Goal: Transaction & Acquisition: Purchase product/service

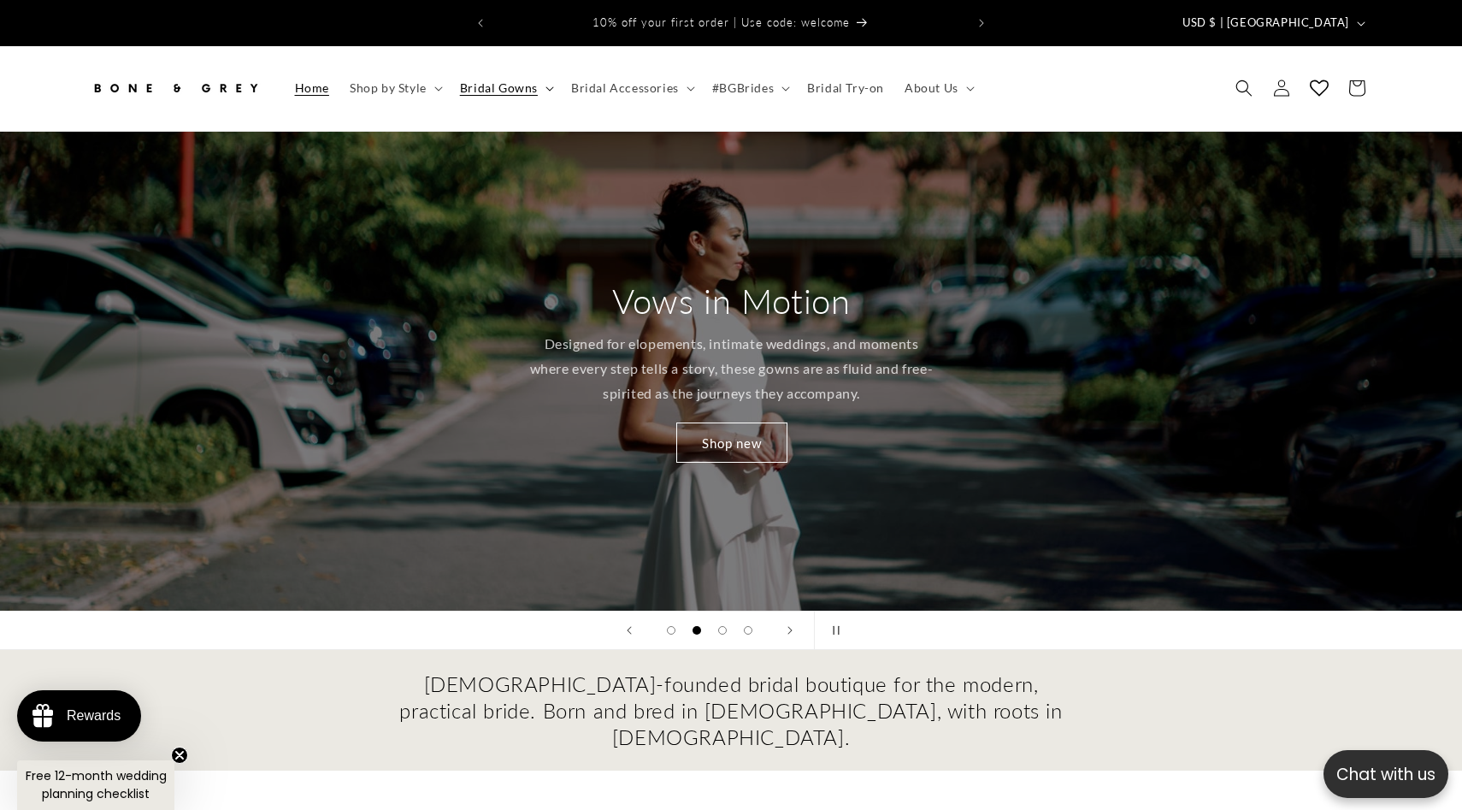
click at [487, 80] on span "Bridal Gowns" at bounding box center [499, 87] width 78 height 15
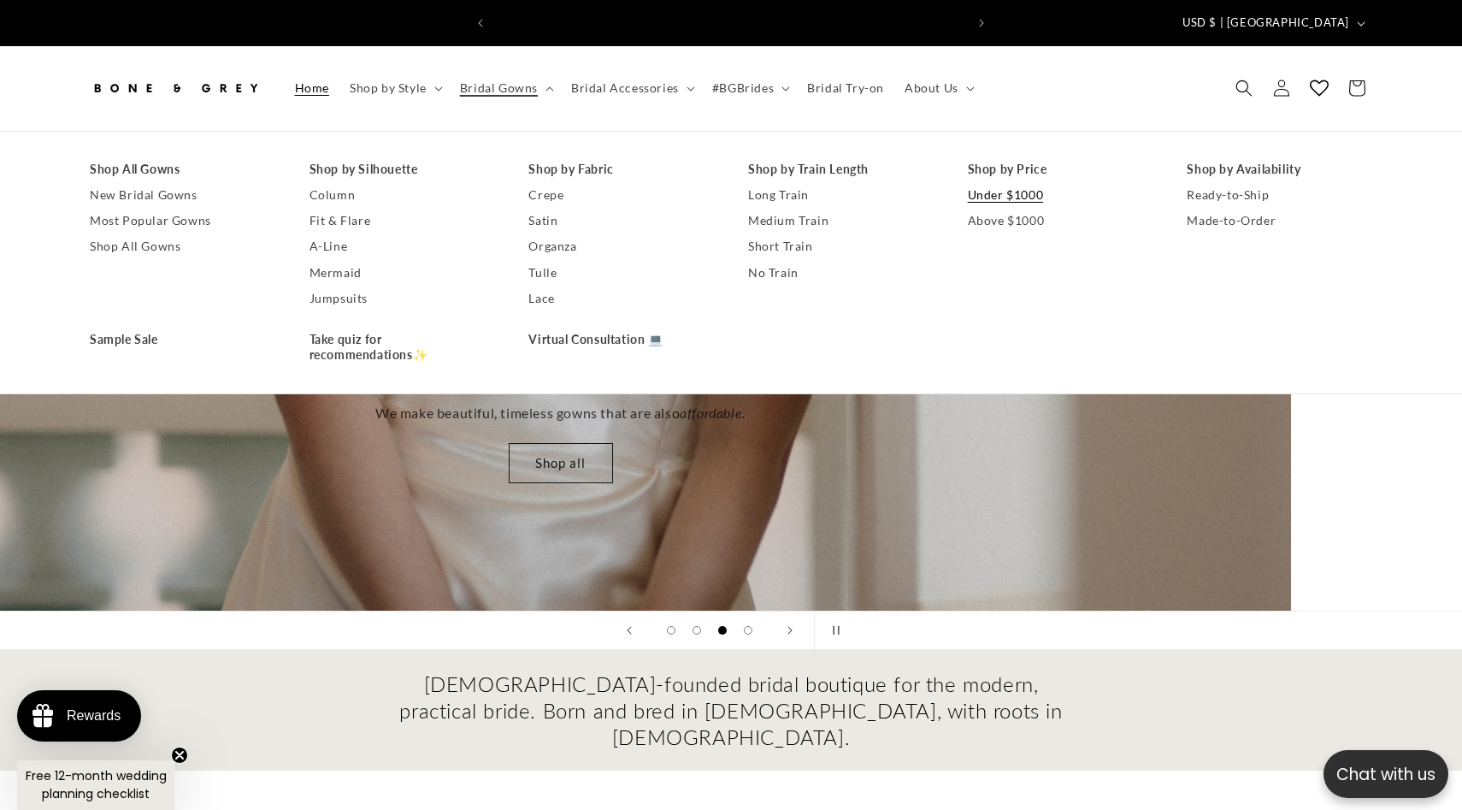
scroll to position [0, 470]
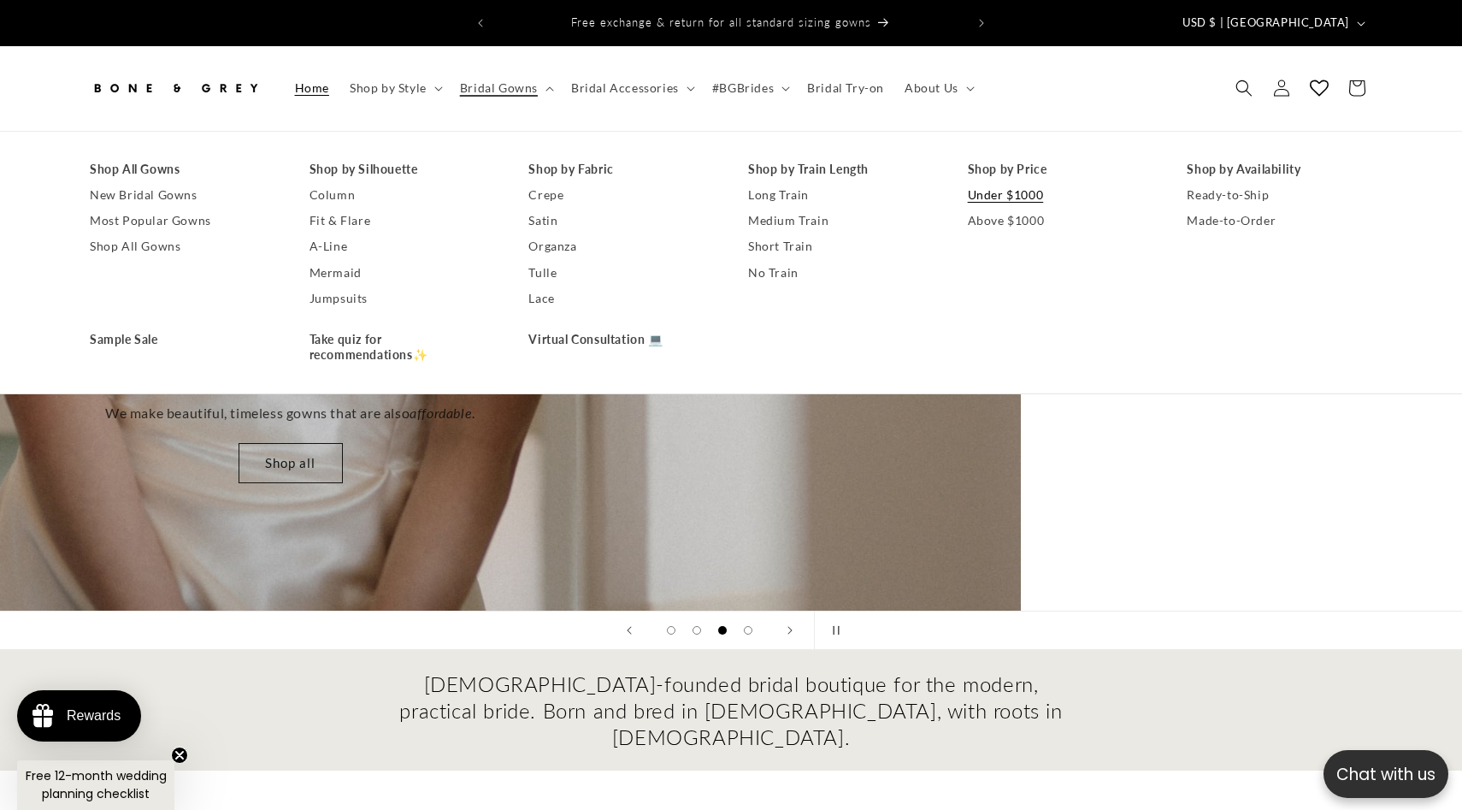
click at [985, 182] on link "Under $1000" at bounding box center [1061, 195] width 186 height 26
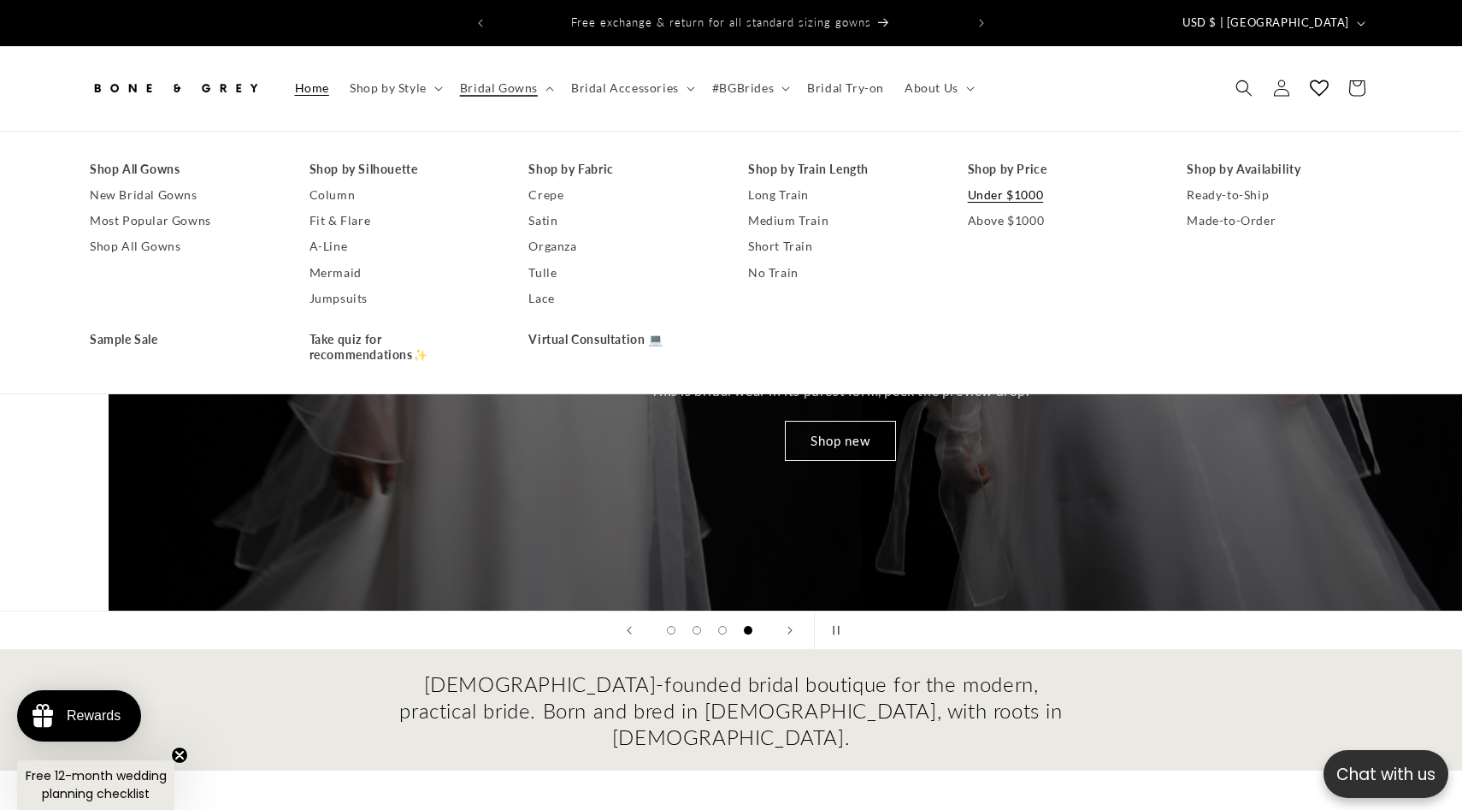
scroll to position [0, 4386]
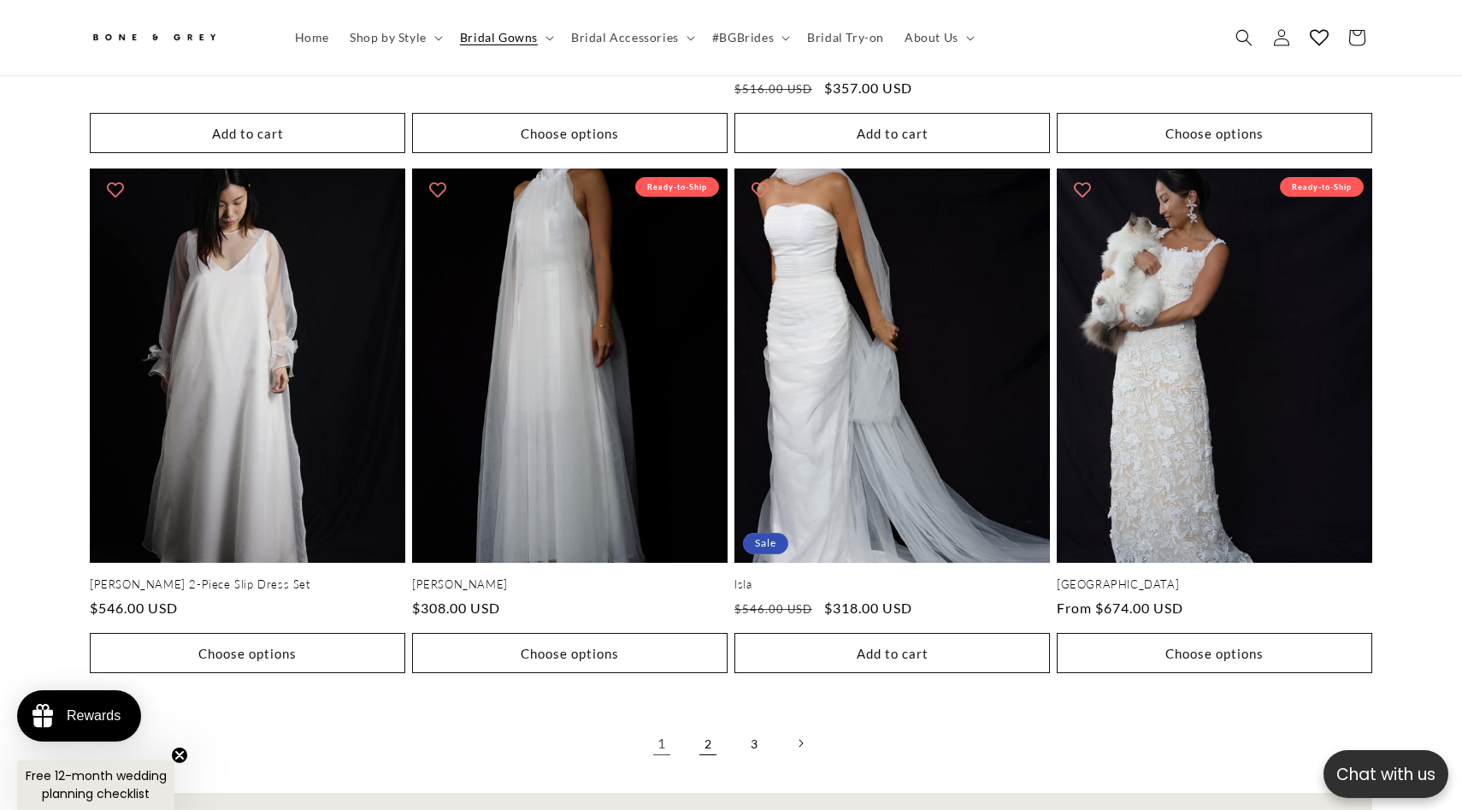
click at [707, 724] on link "2" at bounding box center [708, 743] width 38 height 38
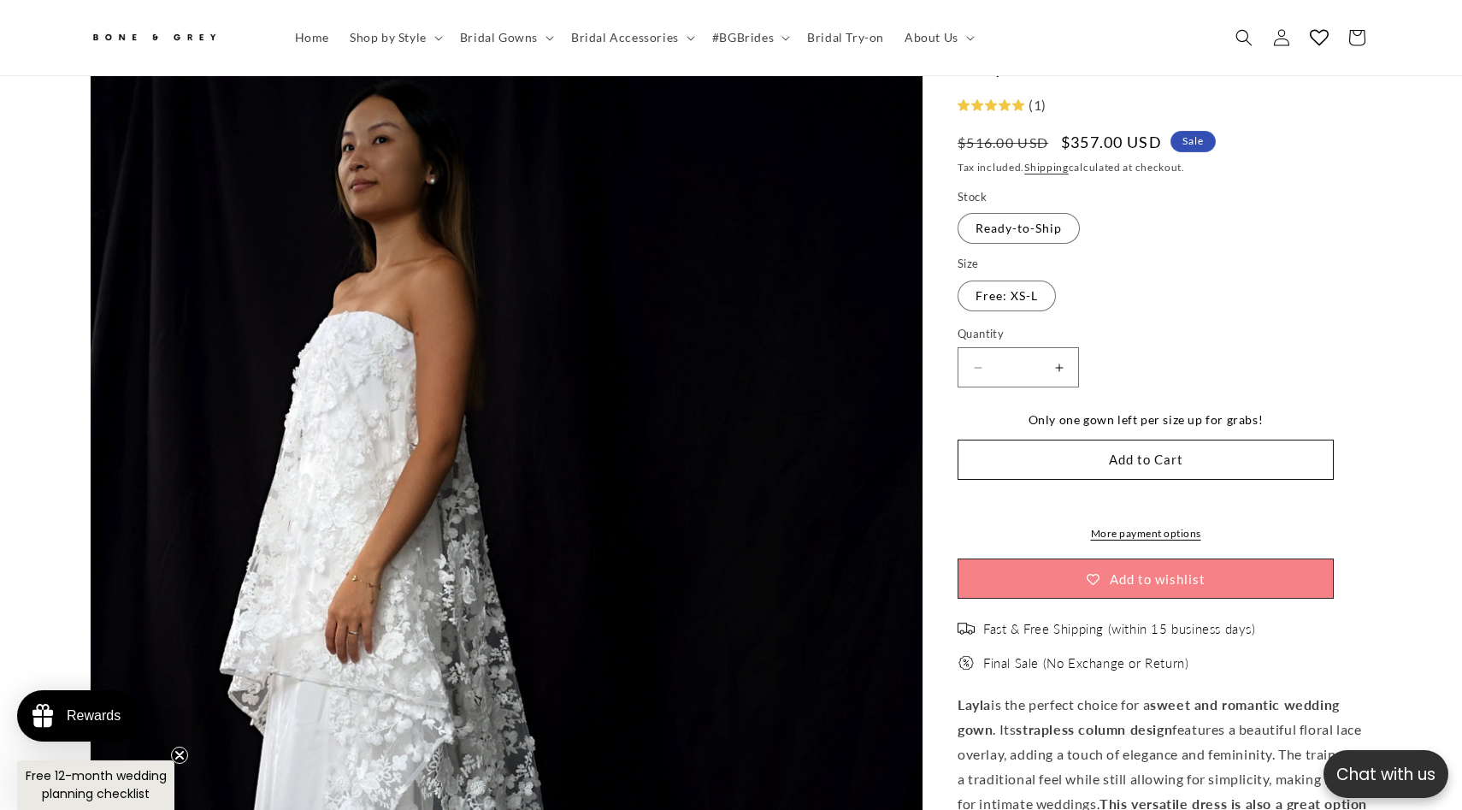
scroll to position [157, 0]
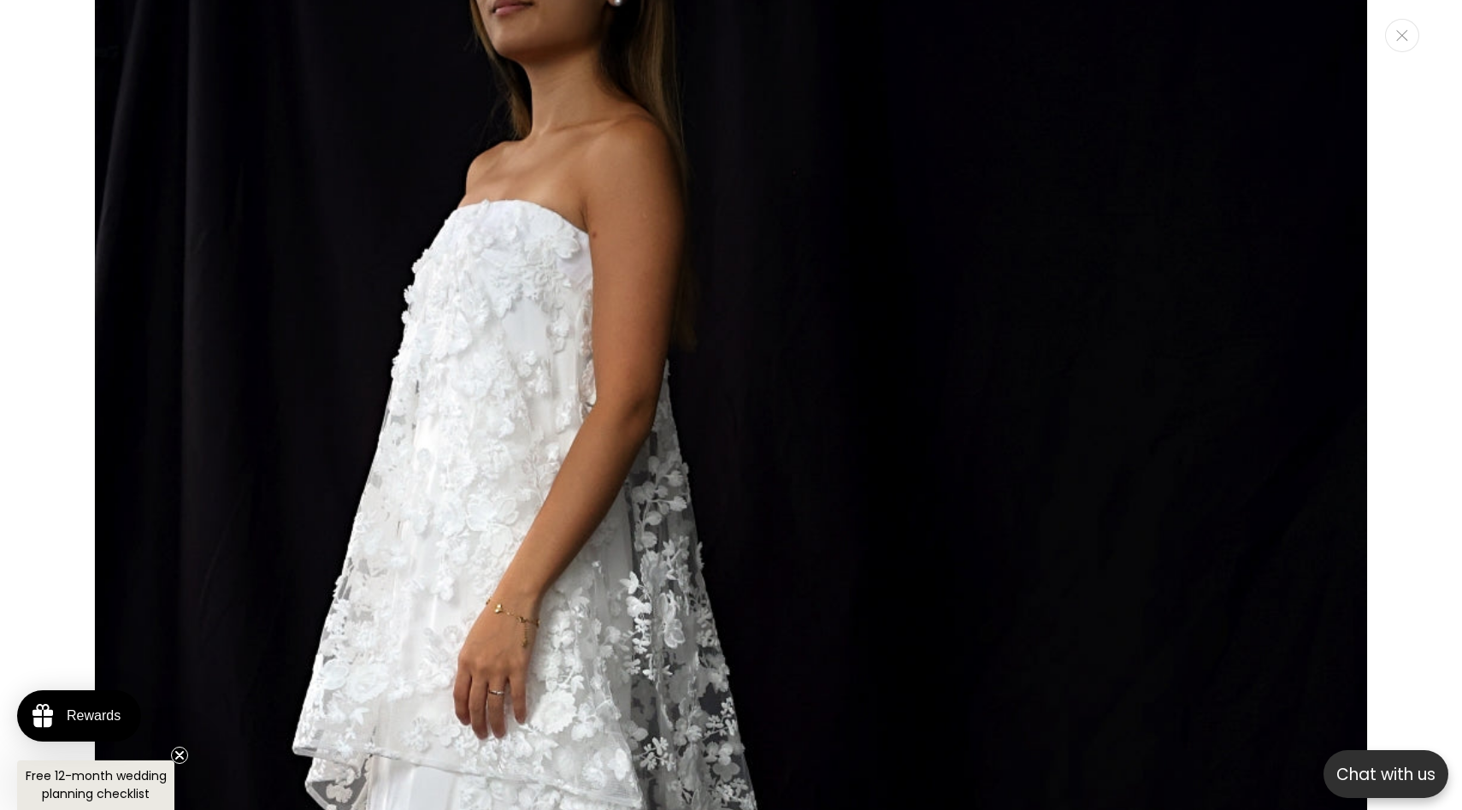
scroll to position [661, 0]
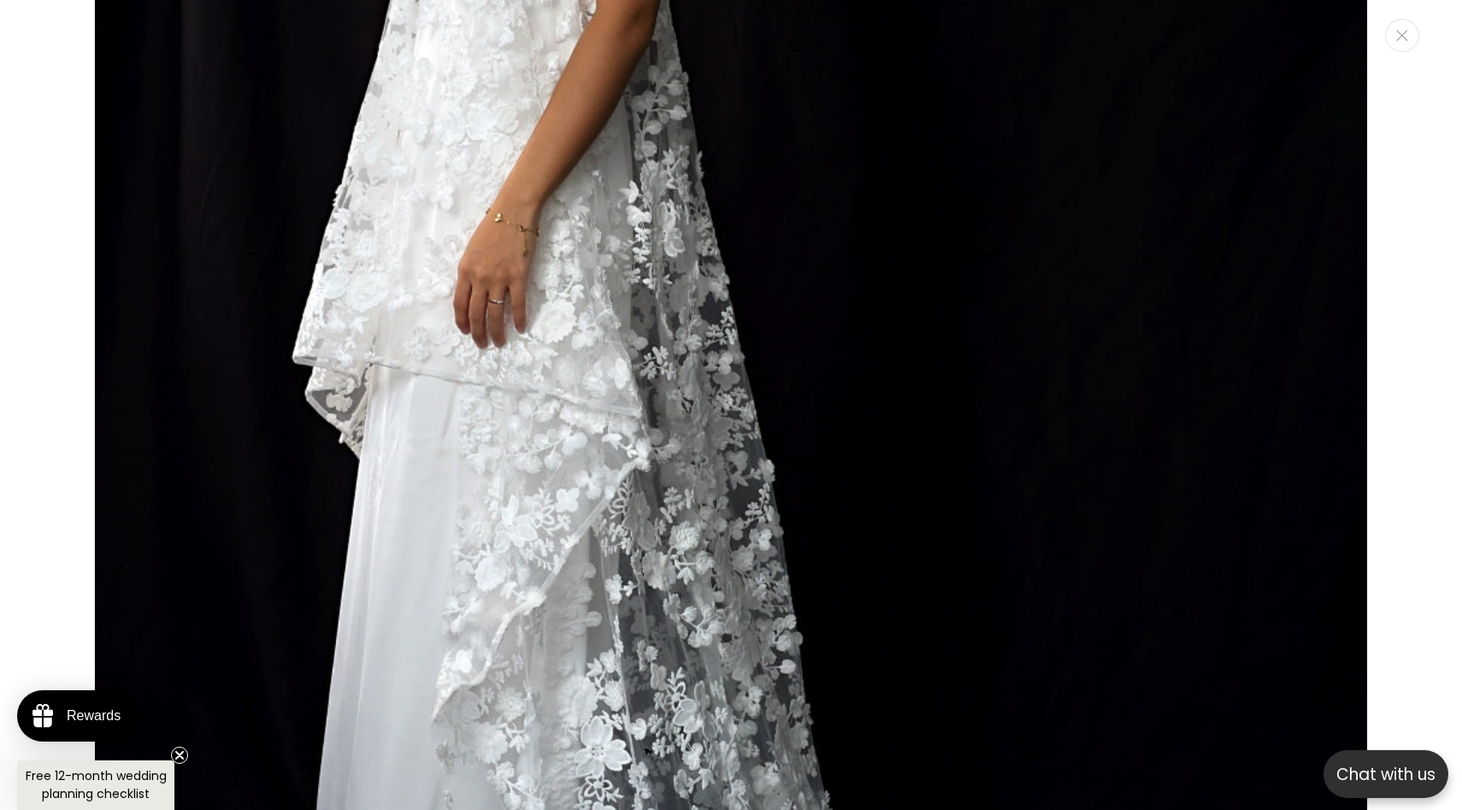
click at [986, 457] on img "Media gallery" at bounding box center [731, 311] width 1274 height 1910
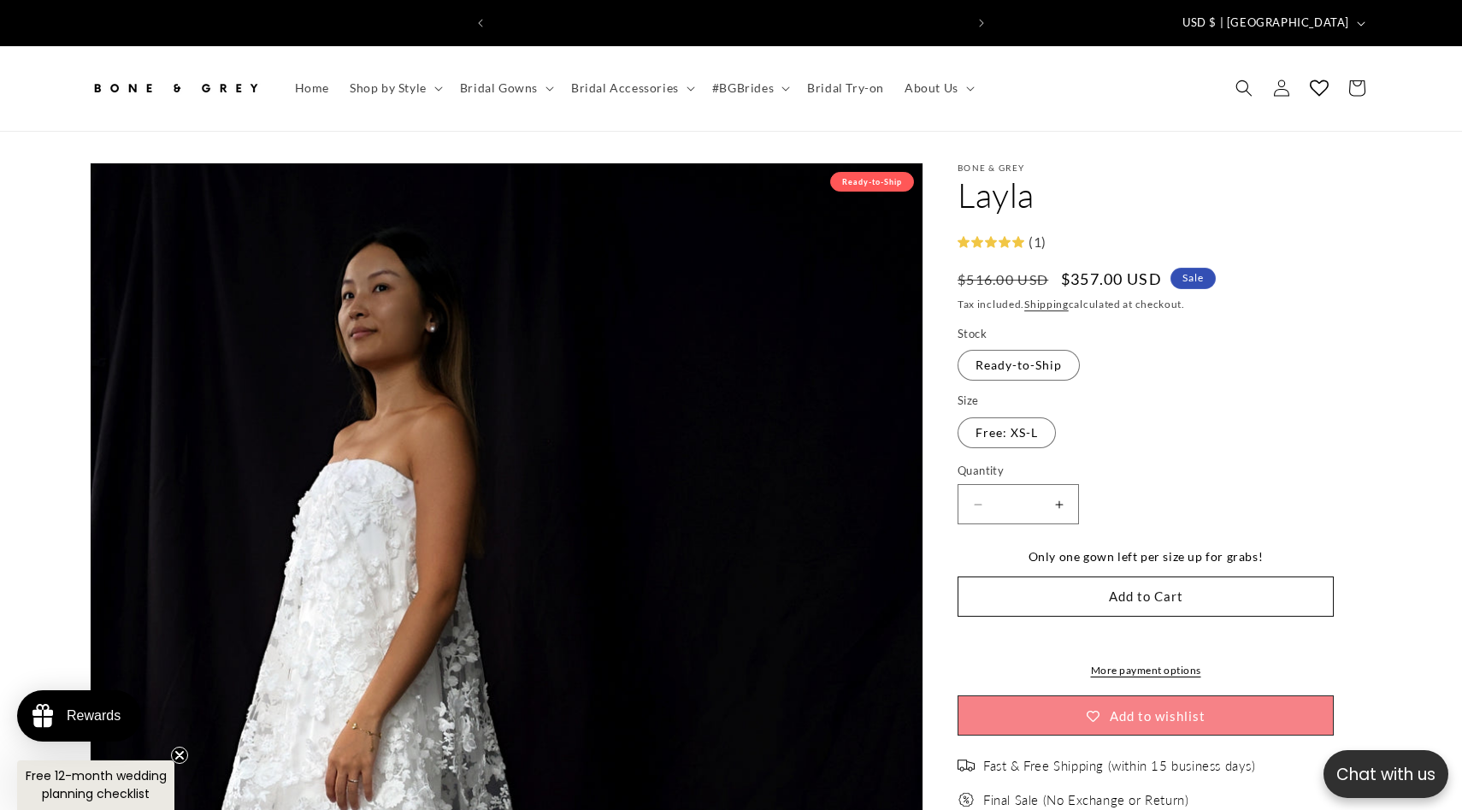
scroll to position [0, 470]
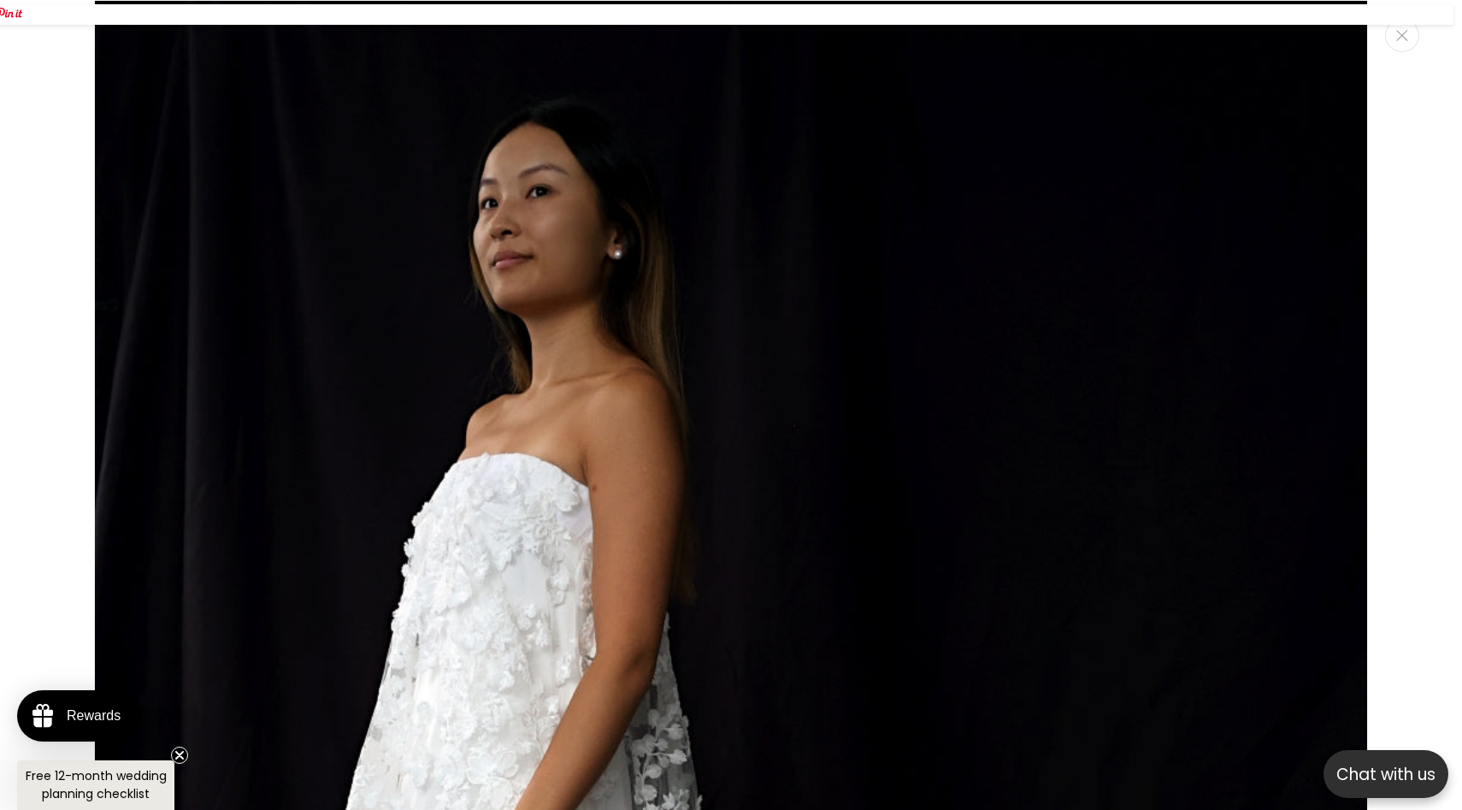
scroll to position [0, 0]
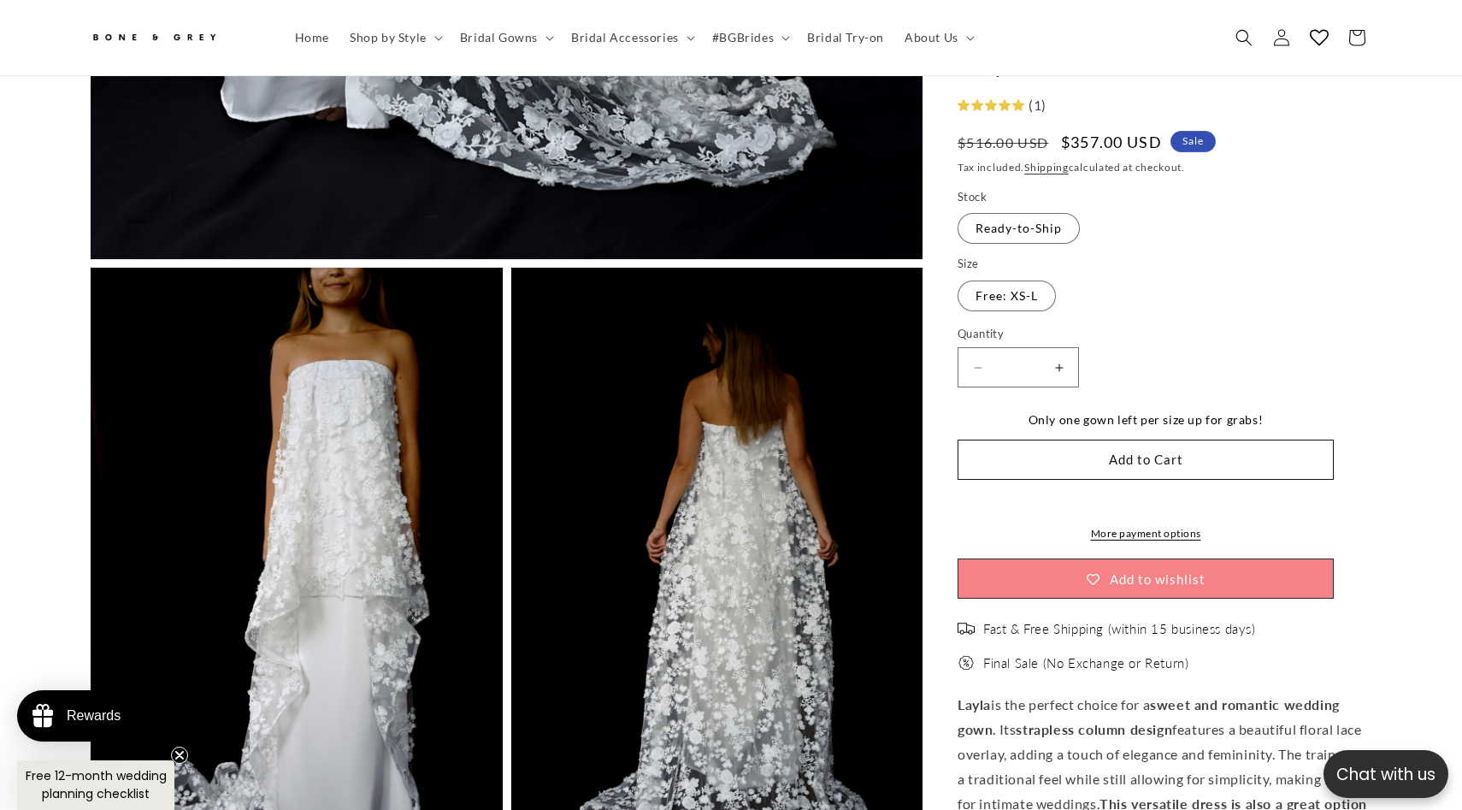
click at [1038, 107] on div "(1)" at bounding box center [1035, 105] width 22 height 25
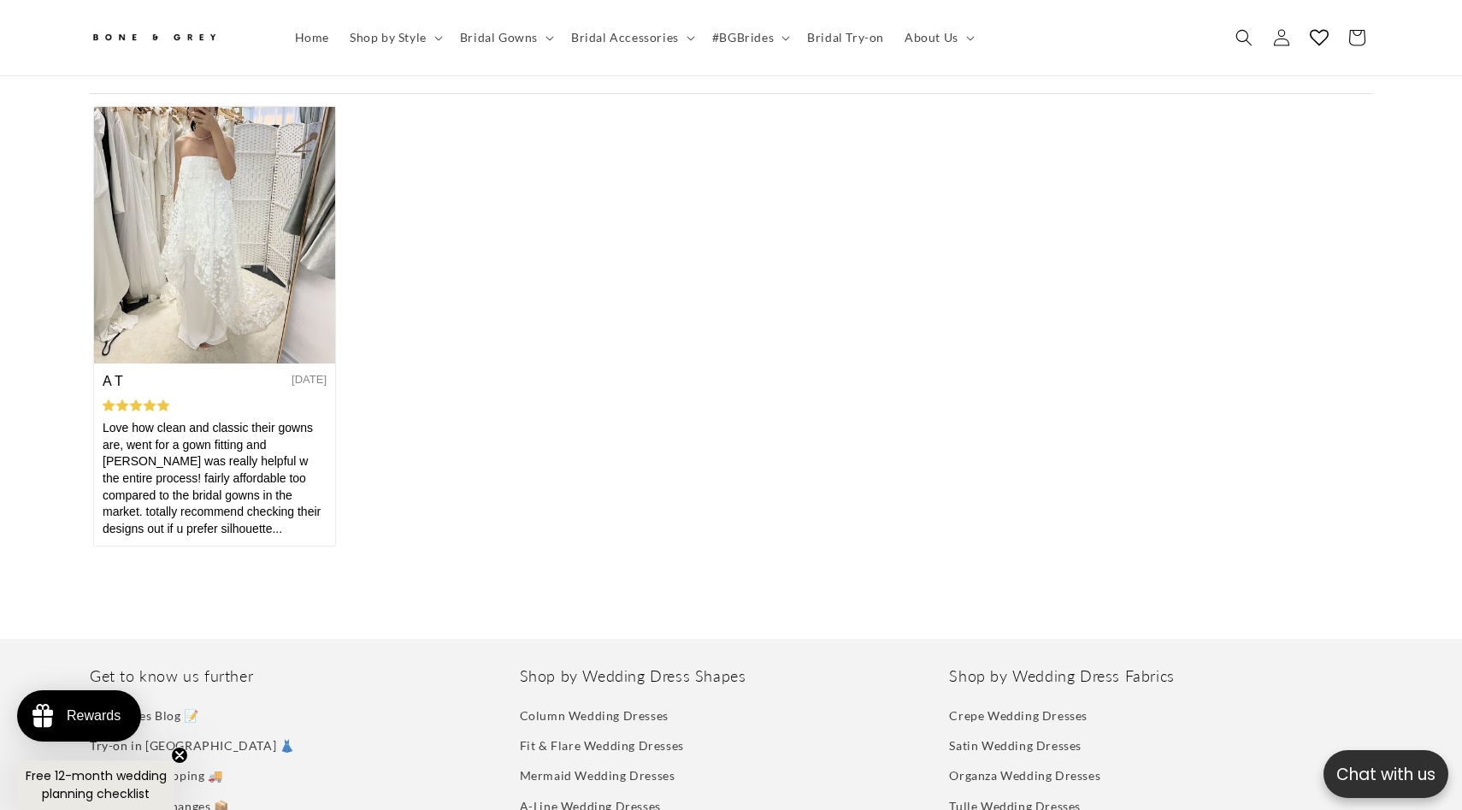
scroll to position [0, 470]
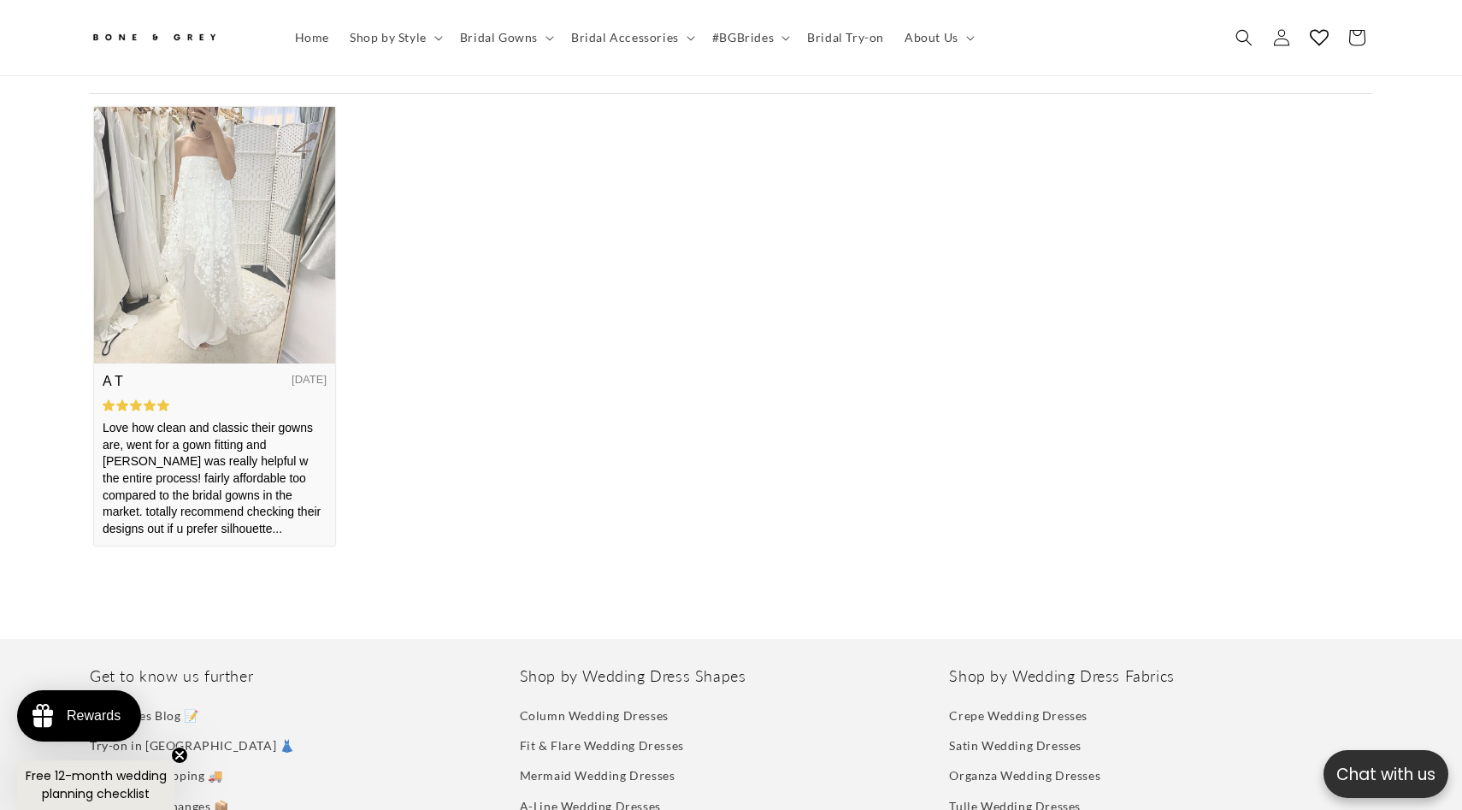
click at [267, 489] on div "Love how clean and classic their gowns are, went for a gown fitting and Joy was…" at bounding box center [215, 477] width 224 height 117
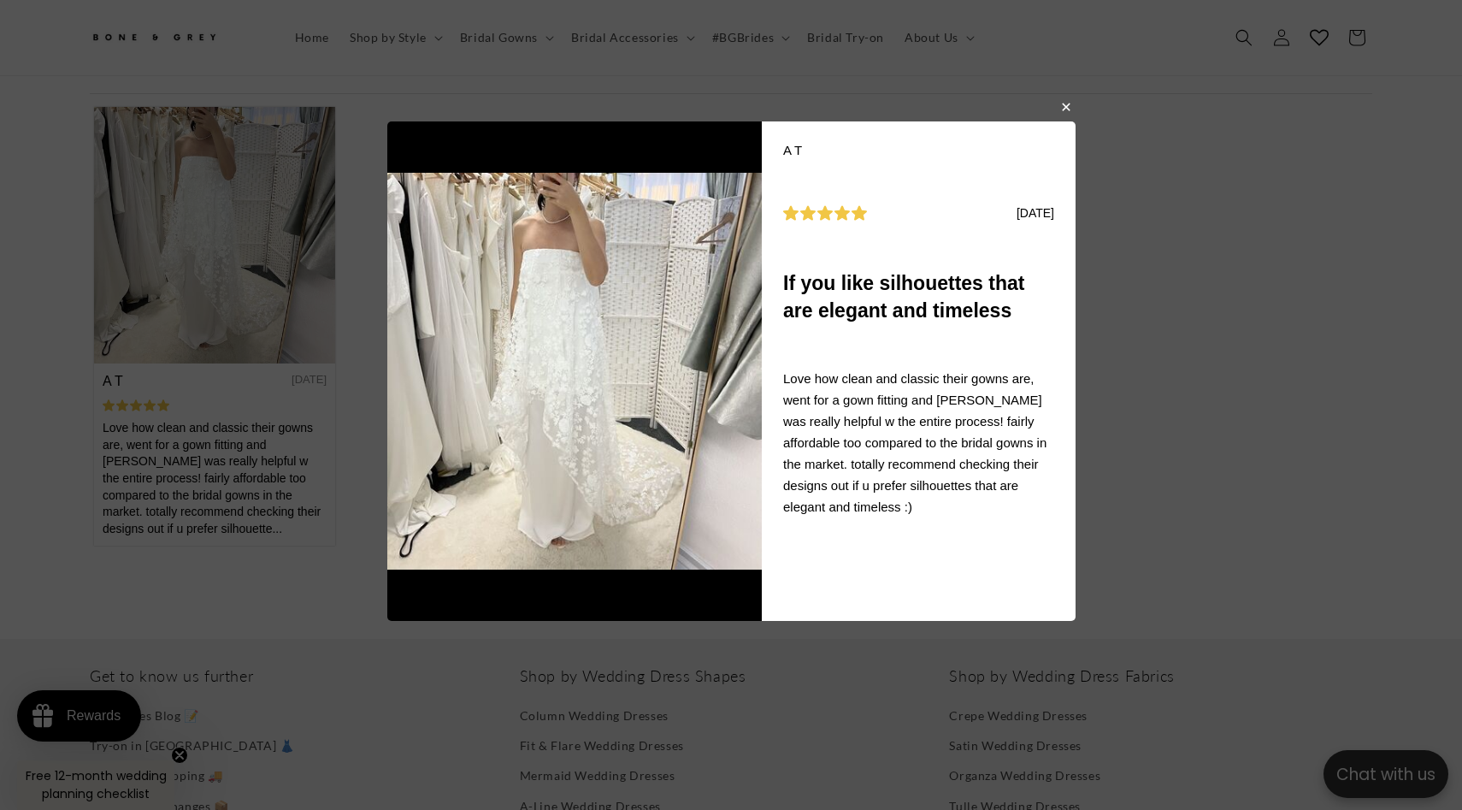
scroll to position [0, 941]
click at [624, 475] on img at bounding box center [574, 370] width 375 height 499
click at [1064, 117] on body "A T 11/12/2024 If you like silhouettes that are elegant and timeless Love how c…" at bounding box center [731, 405] width 1462 height 810
click at [1064, 109] on button "button" at bounding box center [1065, 106] width 10 height 21
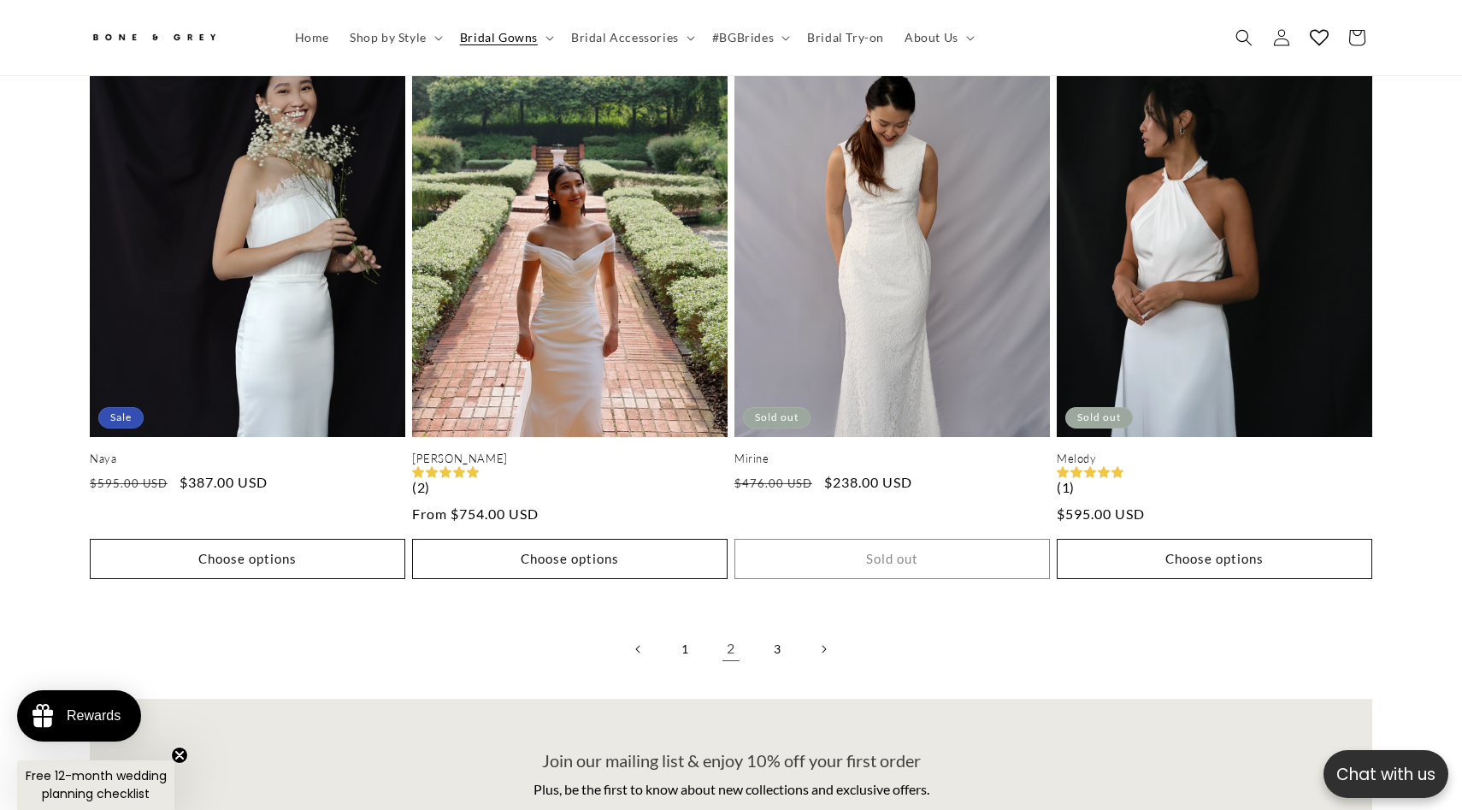
scroll to position [3680, 0]
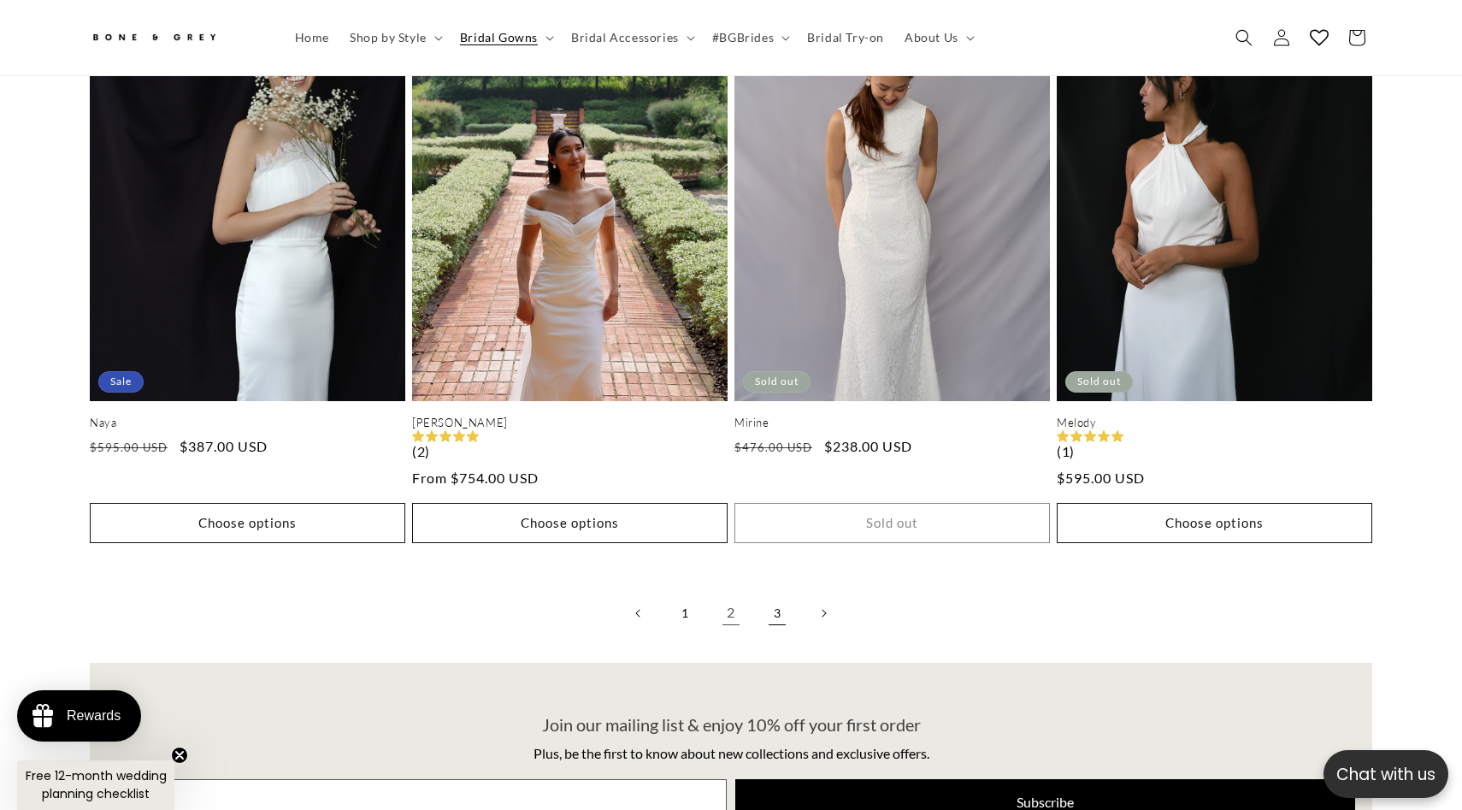
click at [776, 594] on link "3" at bounding box center [777, 613] width 38 height 38
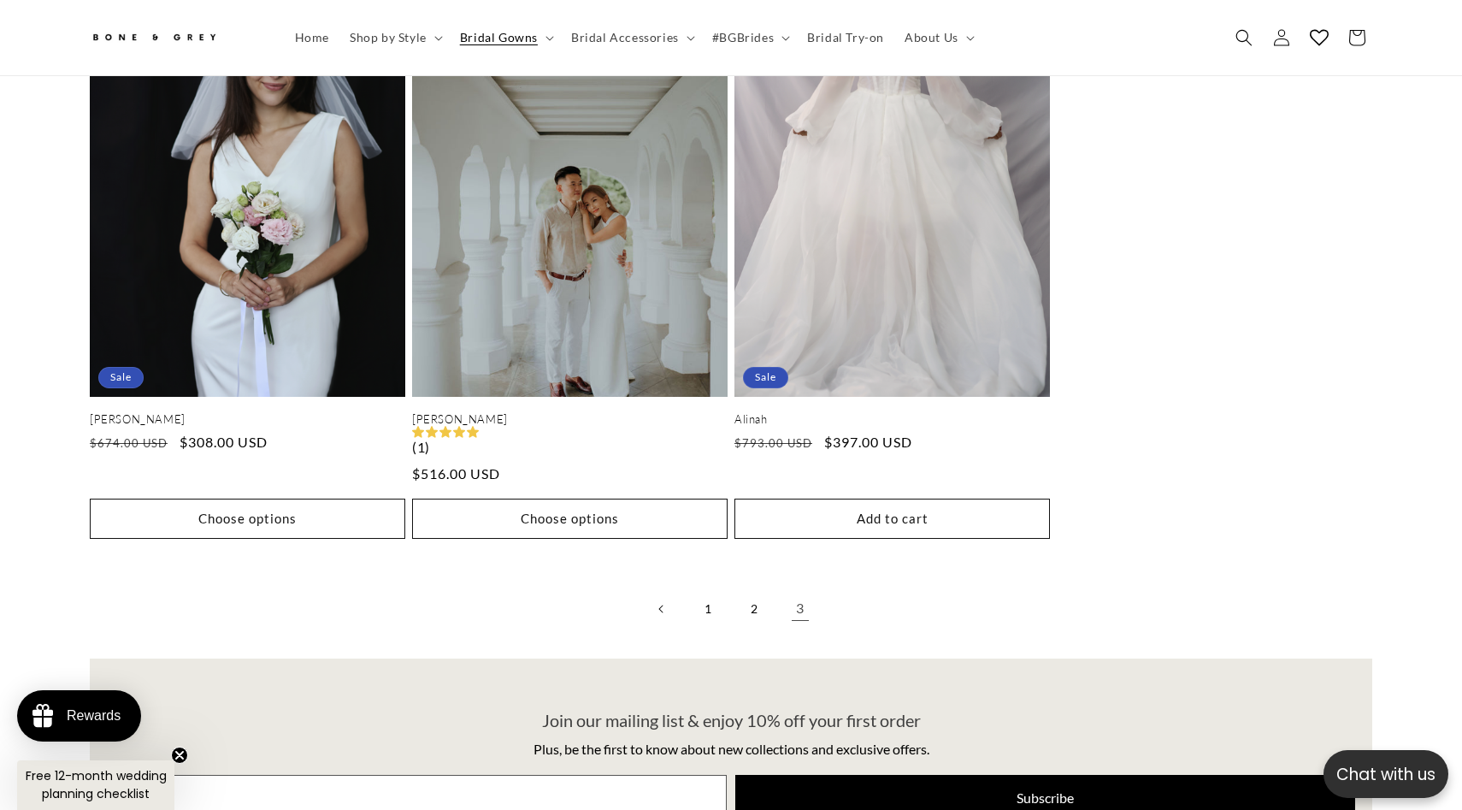
scroll to position [1881, 0]
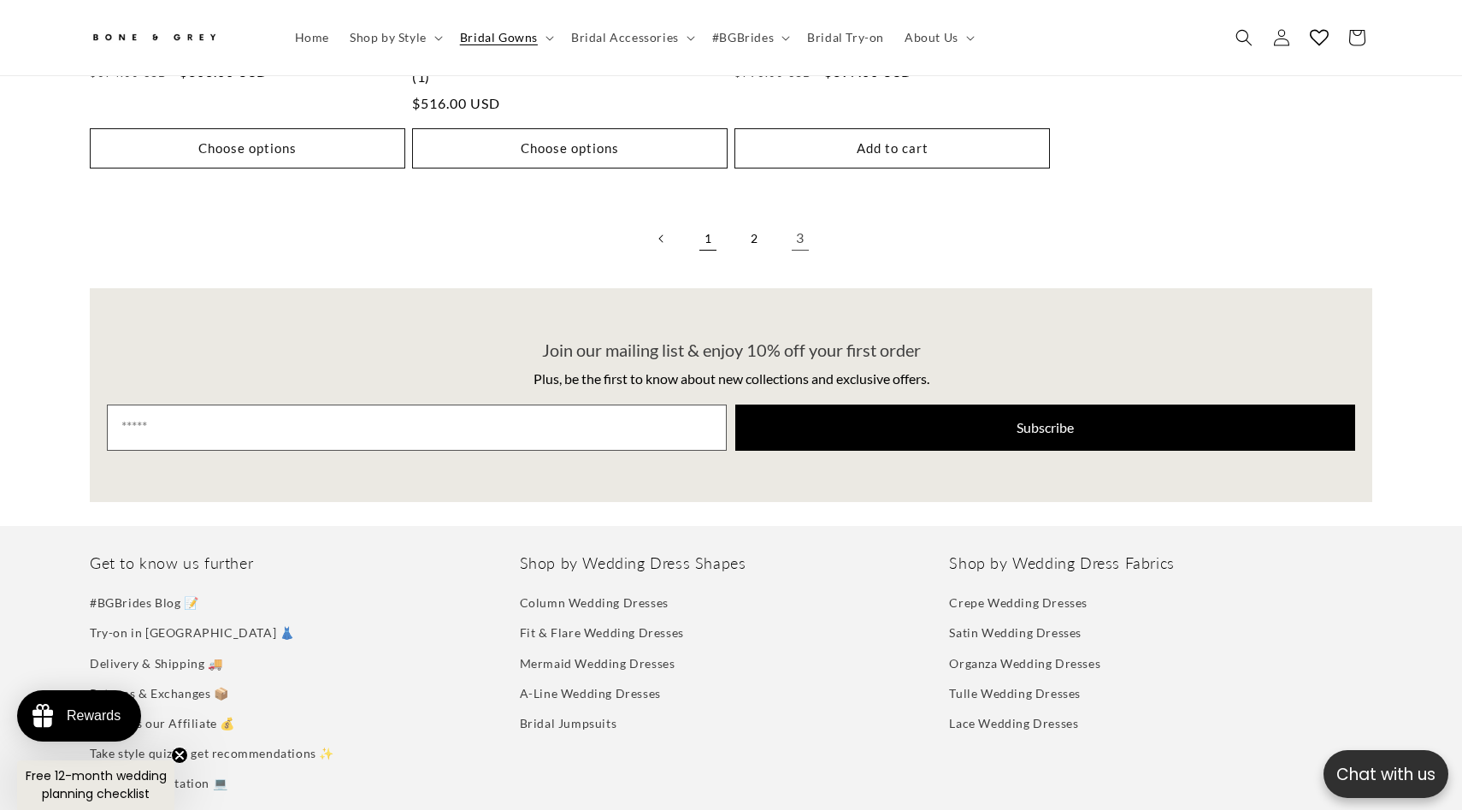
click at [697, 220] on link "1" at bounding box center [708, 239] width 38 height 38
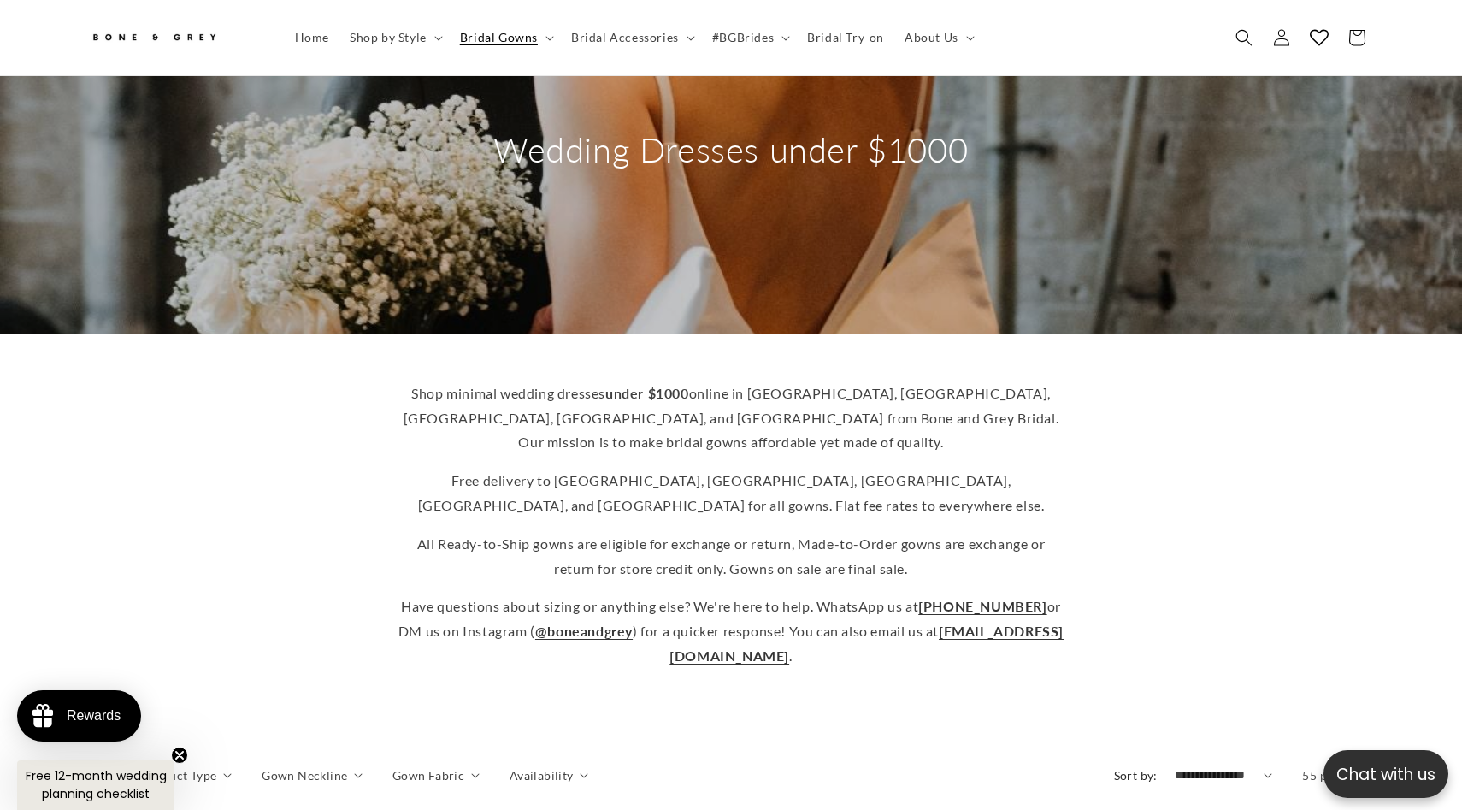
scroll to position [139, 0]
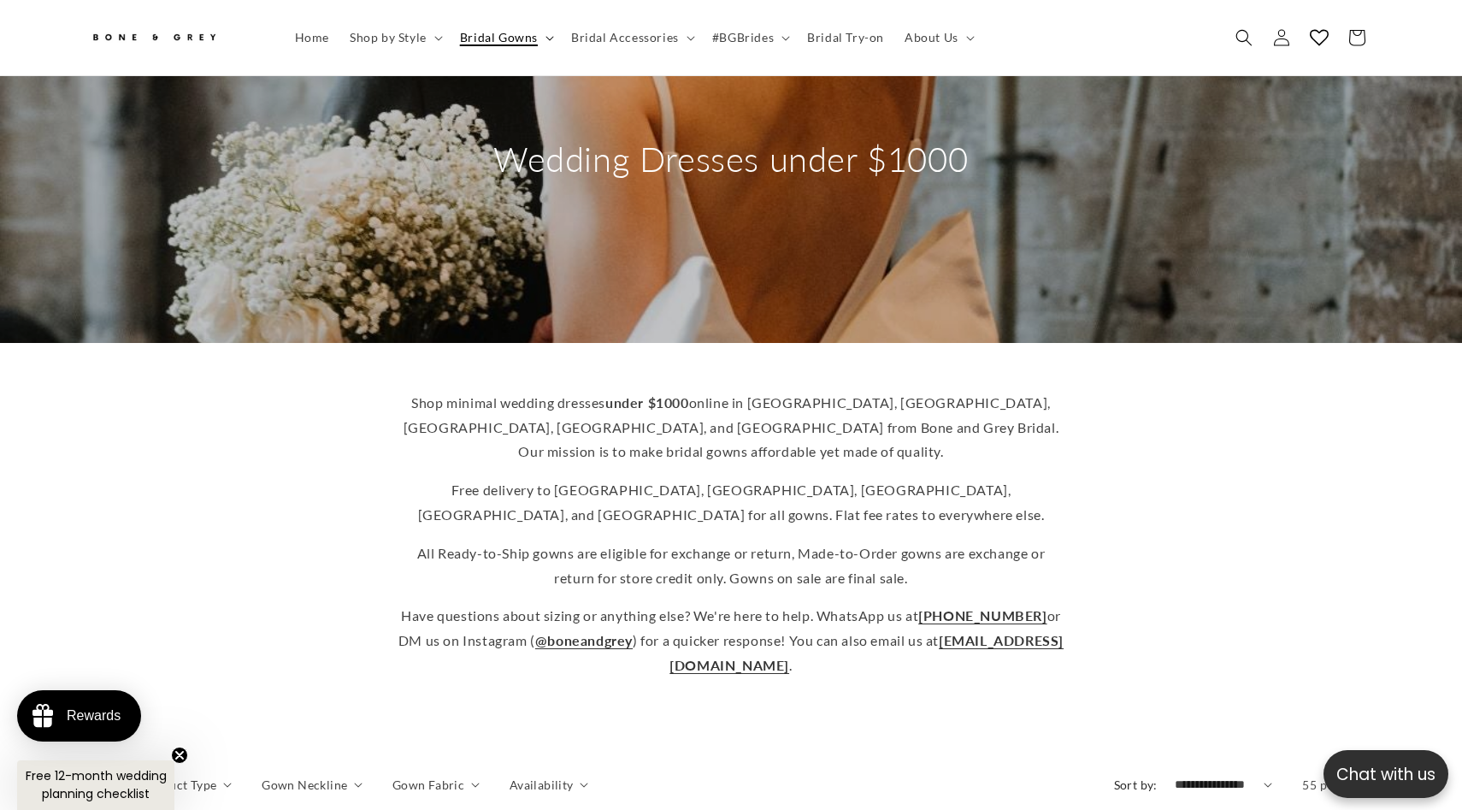
click at [501, 44] on span "Bridal Gowns" at bounding box center [499, 37] width 78 height 15
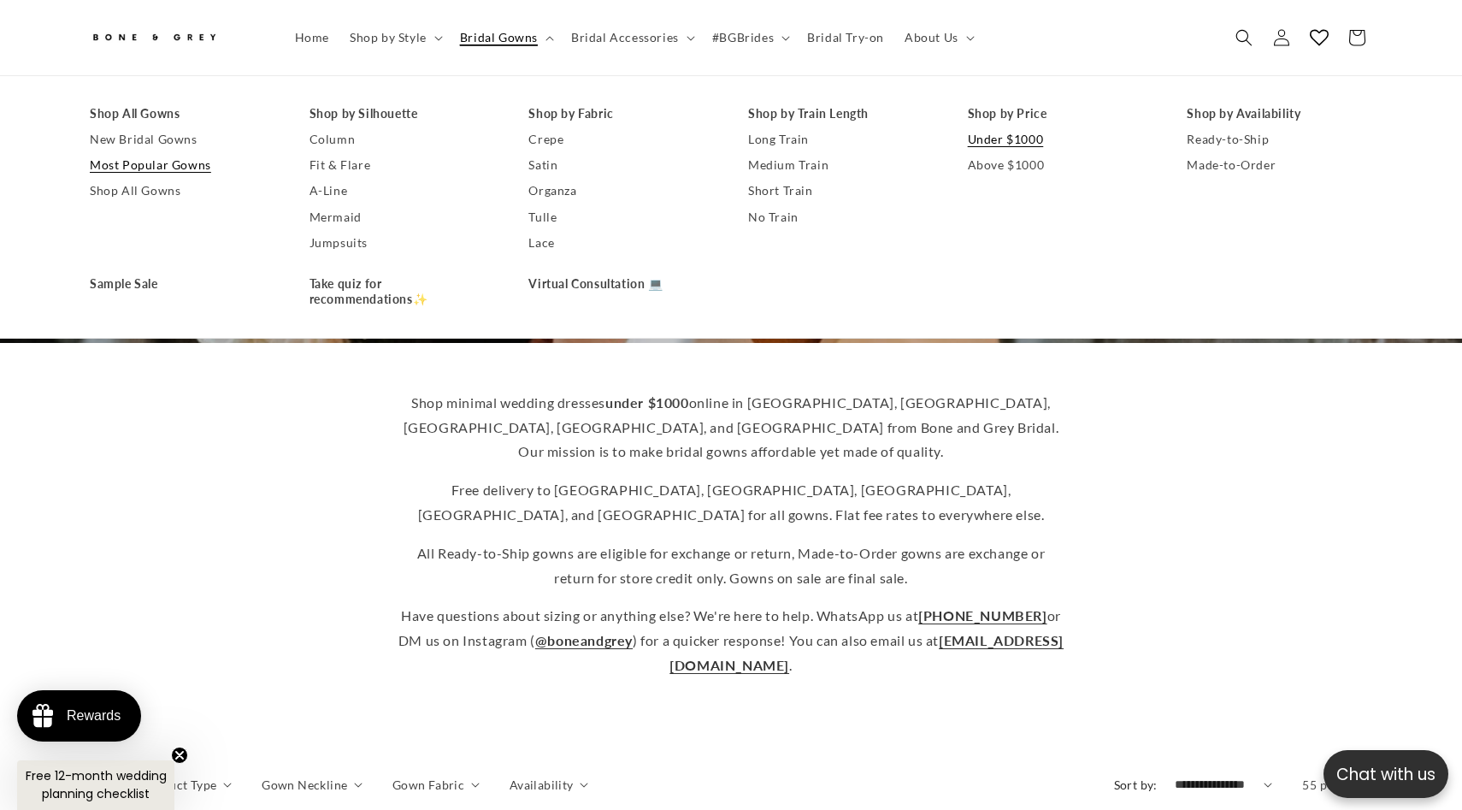
scroll to position [0, 470]
click at [156, 191] on link "Shop All Gowns" at bounding box center [183, 192] width 186 height 26
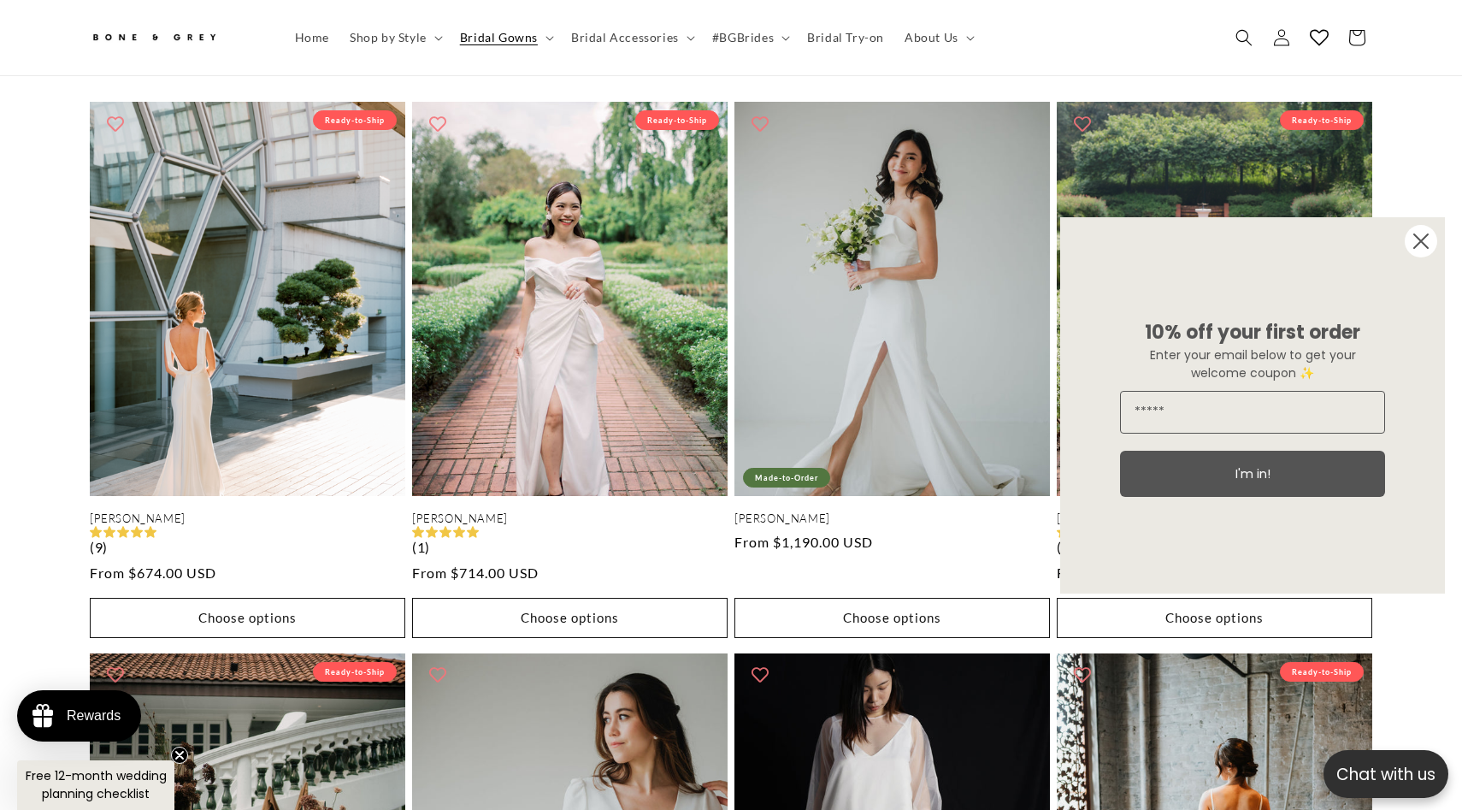
scroll to position [1825, 0]
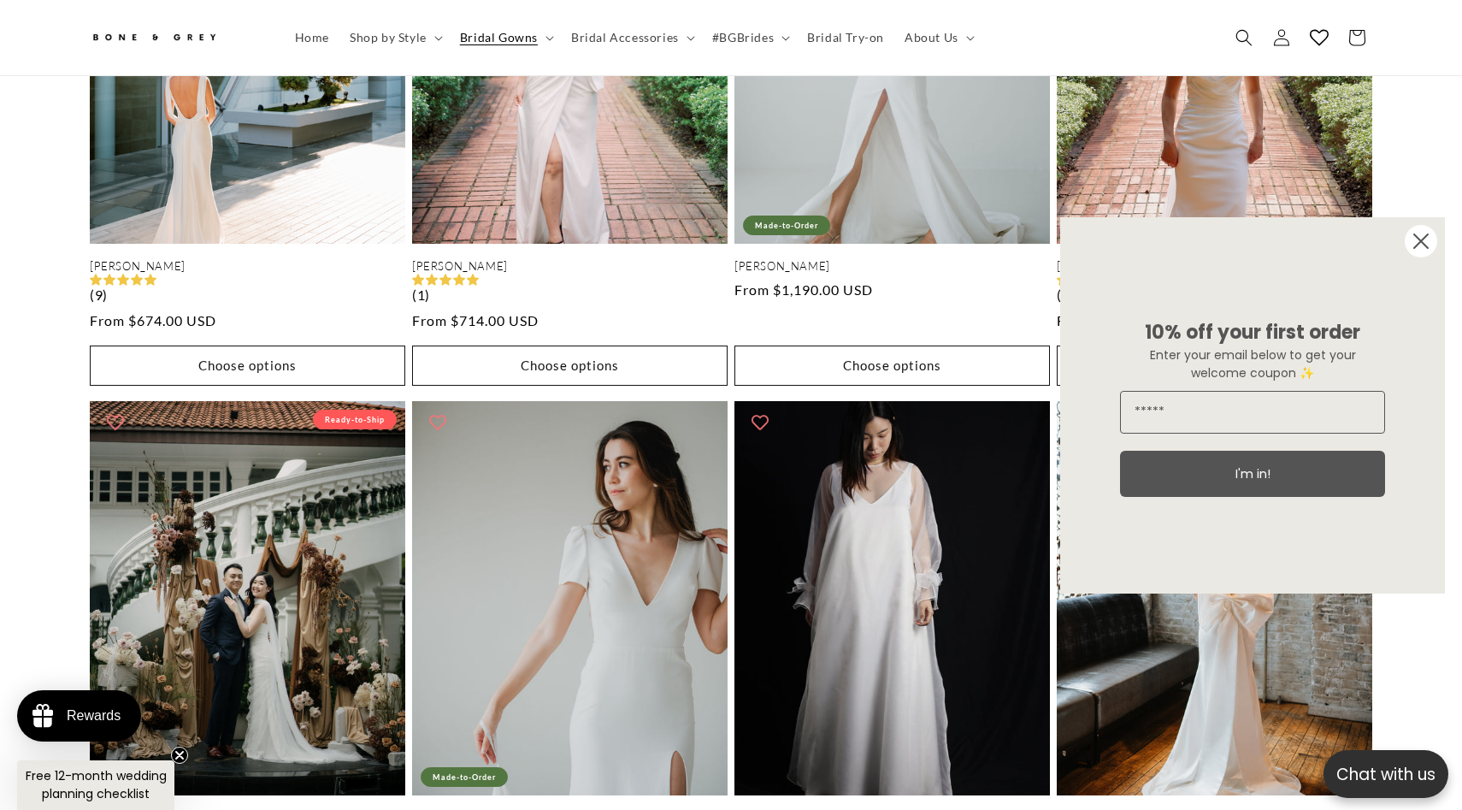
click at [1418, 240] on circle "Close dialog" at bounding box center [1421, 241] width 32 height 32
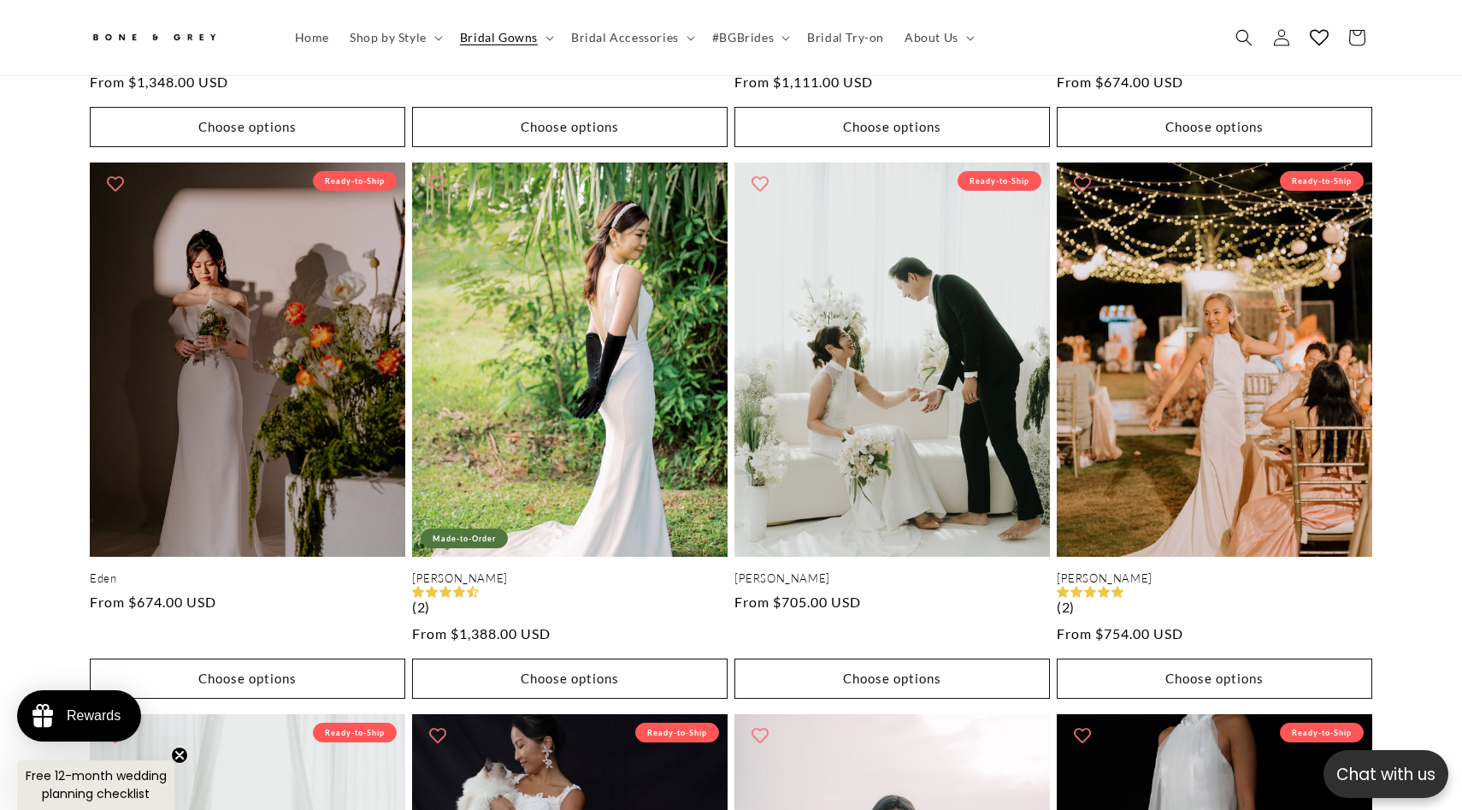
scroll to position [0, 0]
